Goal: Transaction & Acquisition: Purchase product/service

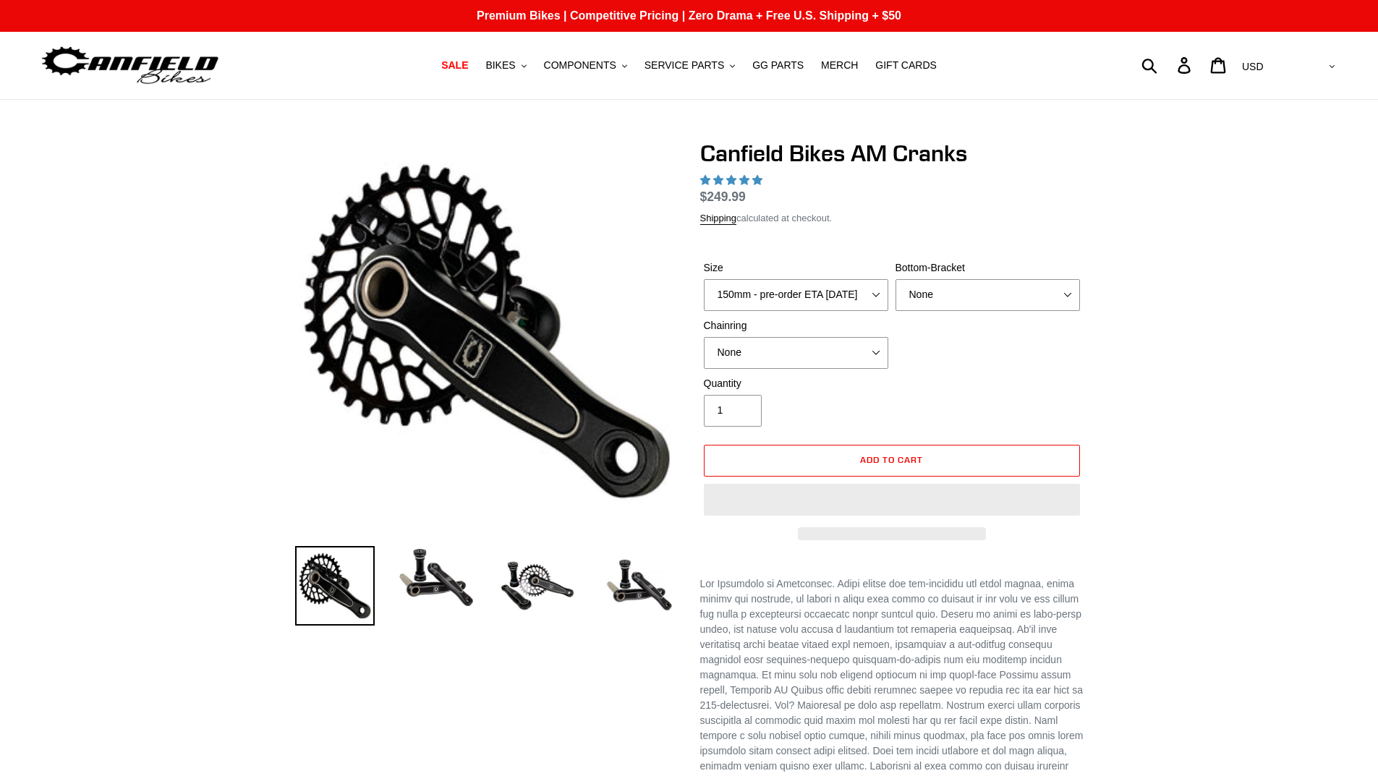
select select "highest-rating"
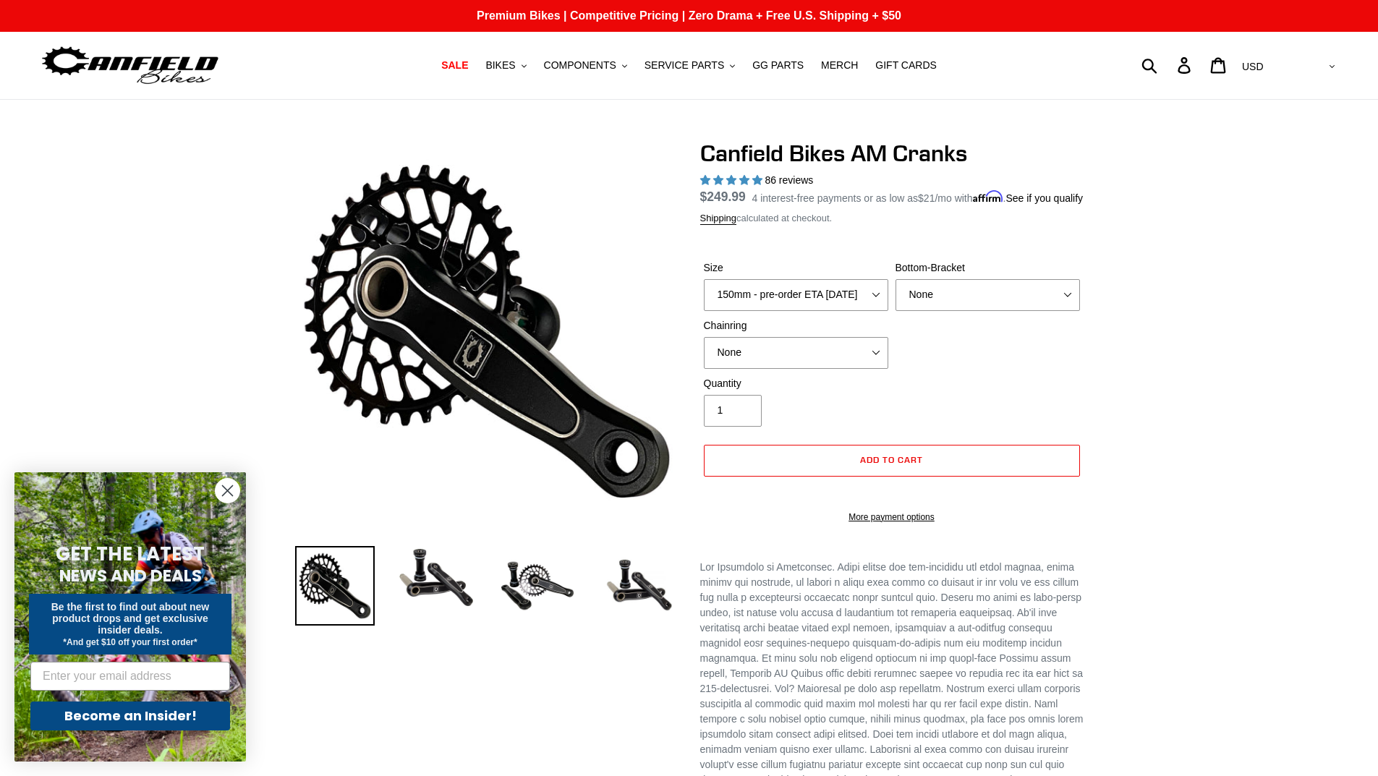
click at [802, 276] on label "Size" at bounding box center [796, 267] width 185 height 15
click at [802, 292] on select "150mm - pre-order ETA [DATE] 155mm - pre-order ETA [DATE] 160mm - pre-order ETA…" at bounding box center [796, 295] width 185 height 32
click at [804, 311] on select "150mm - pre-order ETA [DATE] 155mm - pre-order ETA [DATE] 160mm - pre-order ETA…" at bounding box center [796, 295] width 185 height 32
click at [1242, 255] on div "Previous slide" at bounding box center [689, 691] width 1378 height 1103
click at [440, 575] on img at bounding box center [437, 578] width 80 height 64
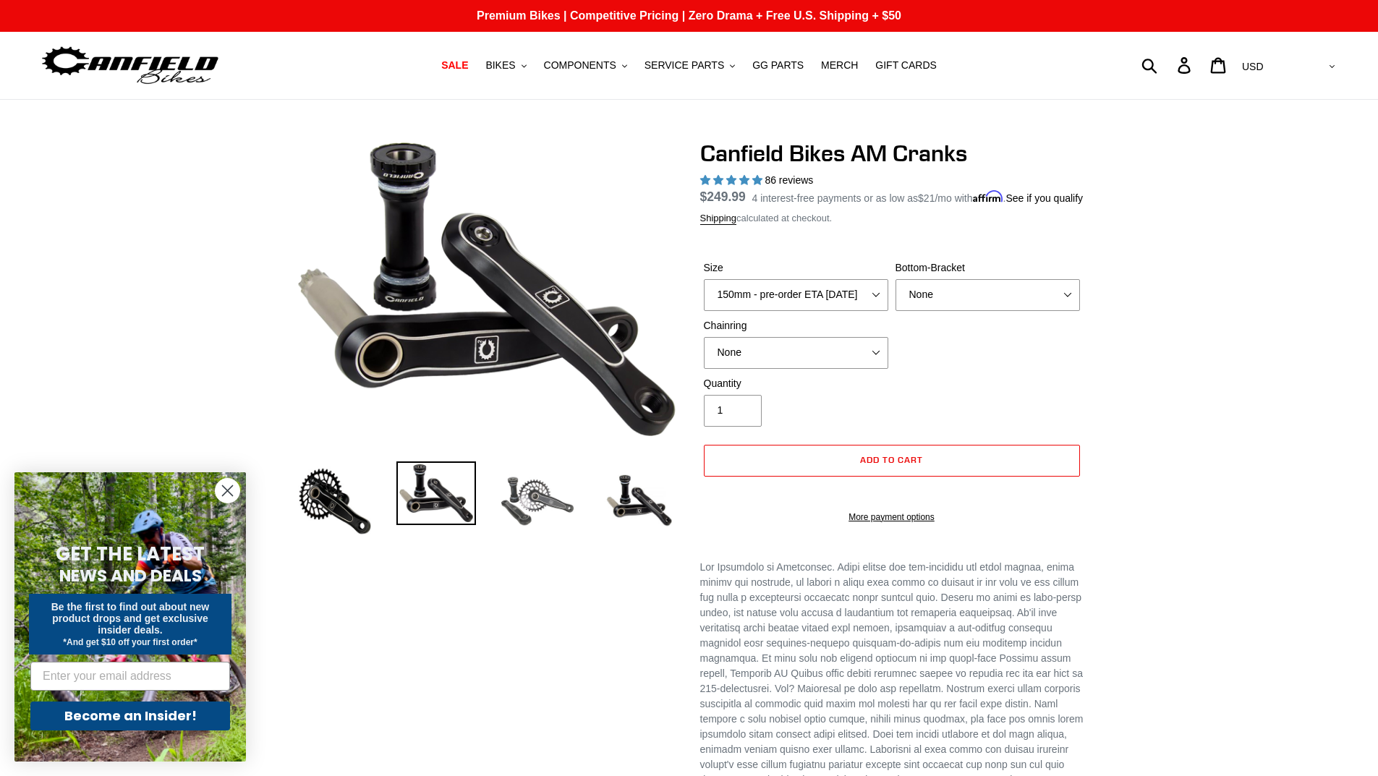
click at [546, 512] on img at bounding box center [538, 502] width 80 height 80
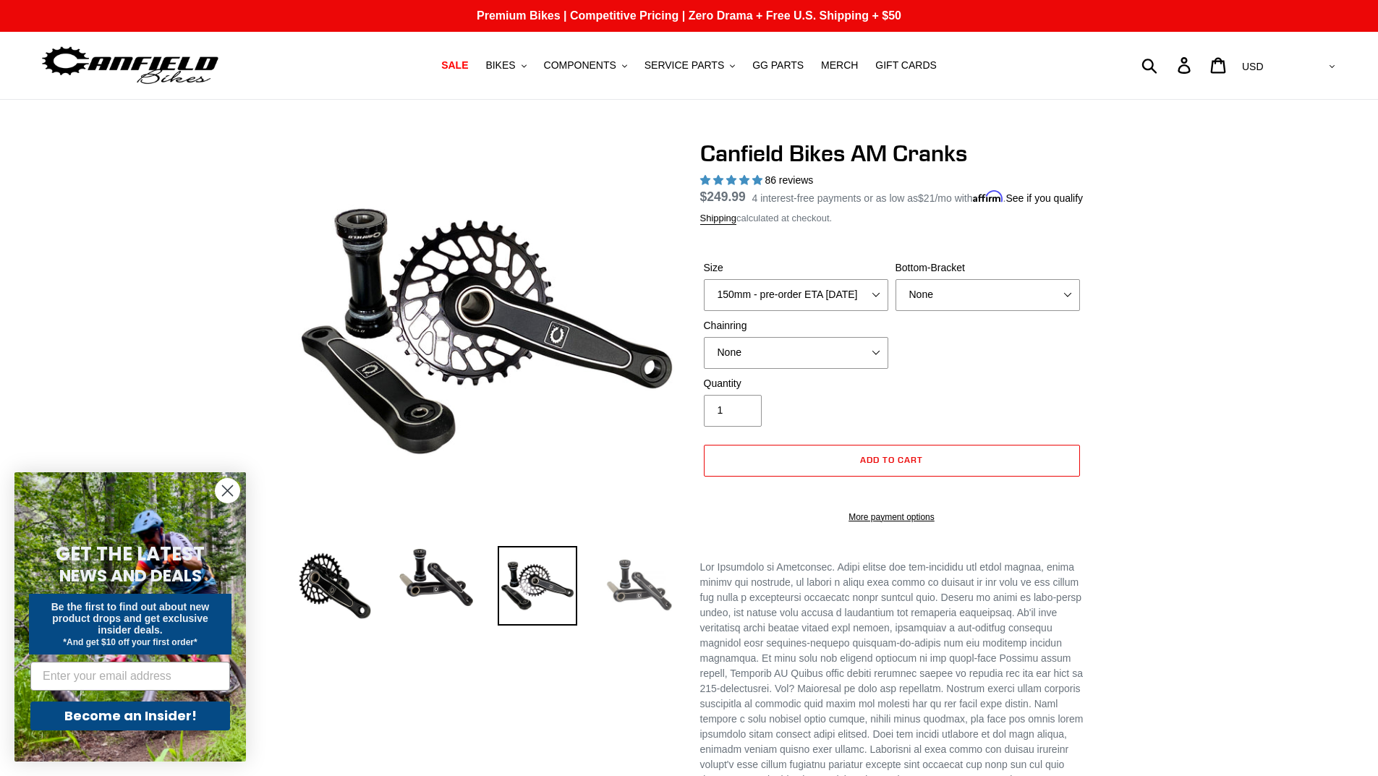
click at [637, 593] on img at bounding box center [639, 586] width 80 height 80
